Goal: Check status: Check status

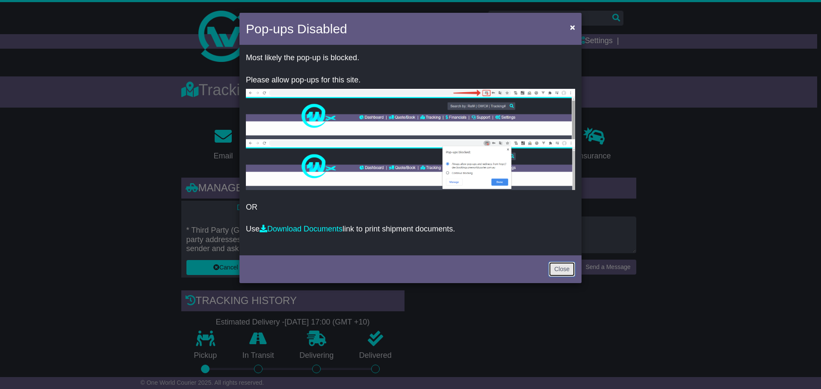
drag, startPoint x: 0, startPoint y: 0, endPoint x: 548, endPoint y: 254, distance: 604.4
click at [561, 268] on link "Close" at bounding box center [561, 269] width 27 height 15
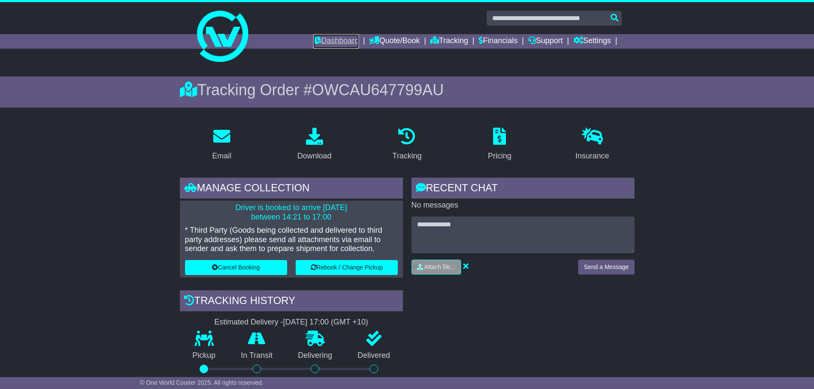
click at [326, 38] on link "Dashboard" at bounding box center [336, 41] width 46 height 15
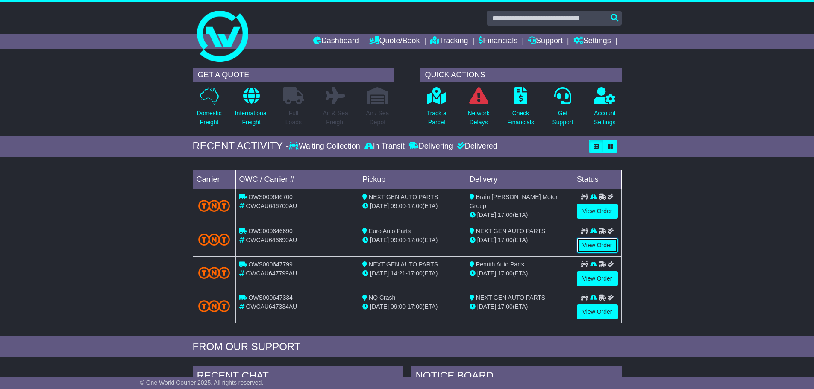
click at [596, 243] on link "View Order" at bounding box center [597, 245] width 41 height 15
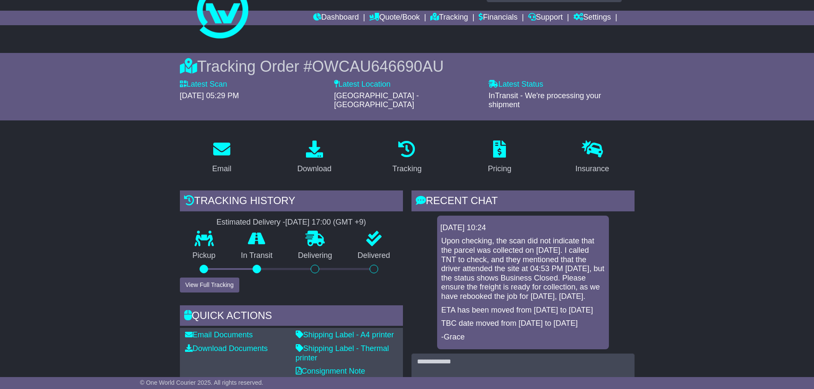
scroll to position [43, 0]
